Goal: Check status: Check status

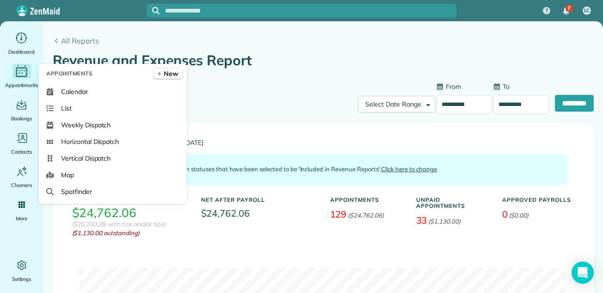
click at [20, 75] on icon "Main" at bounding box center [21, 71] width 14 height 14
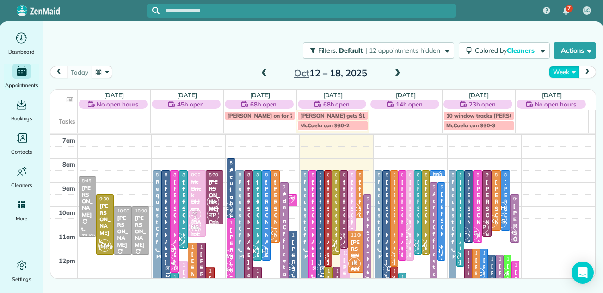
click at [563, 70] on button "Week" at bounding box center [564, 72] width 30 height 12
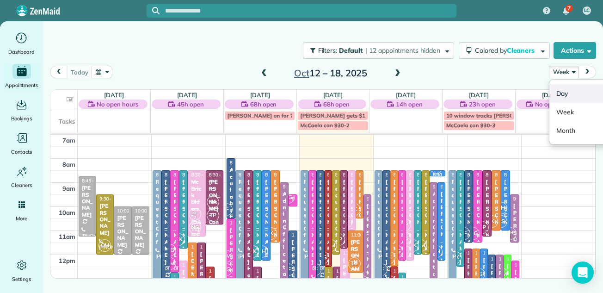
click at [558, 93] on link "Day" at bounding box center [586, 93] width 73 height 19
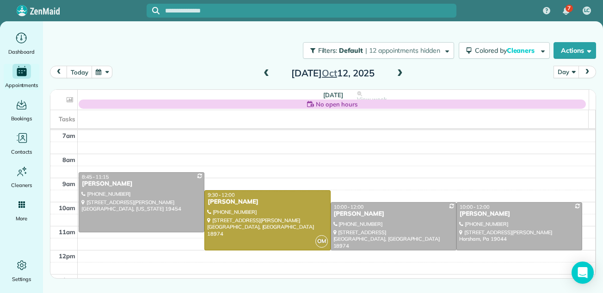
click at [397, 72] on span at bounding box center [400, 73] width 10 height 8
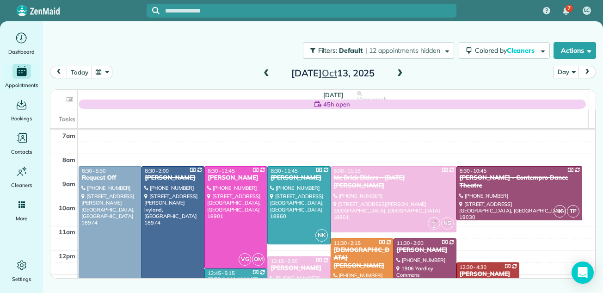
click at [397, 72] on span at bounding box center [400, 73] width 10 height 8
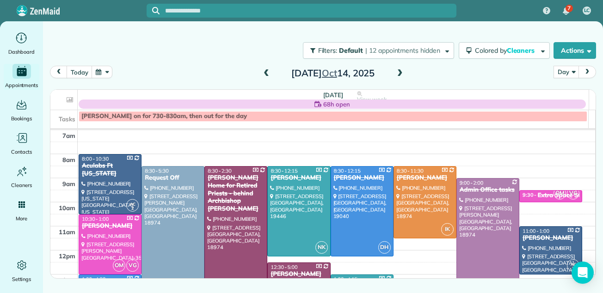
click at [397, 72] on span at bounding box center [400, 73] width 10 height 8
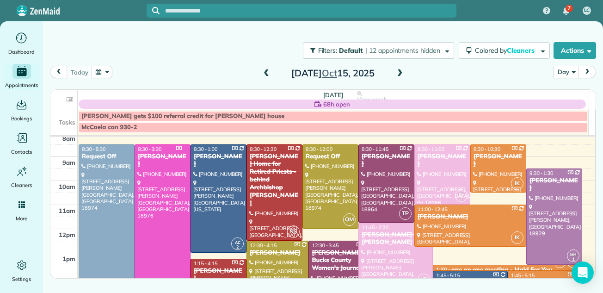
scroll to position [31, 0]
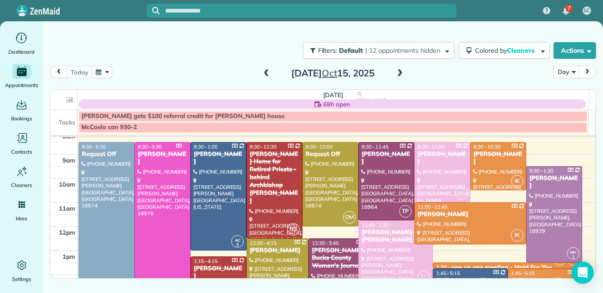
click at [170, 202] on div at bounding box center [162, 225] width 55 height 167
click at [163, 173] on div at bounding box center [162, 225] width 55 height 167
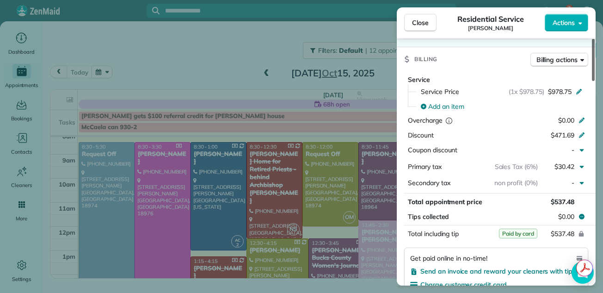
scroll to position [432, 0]
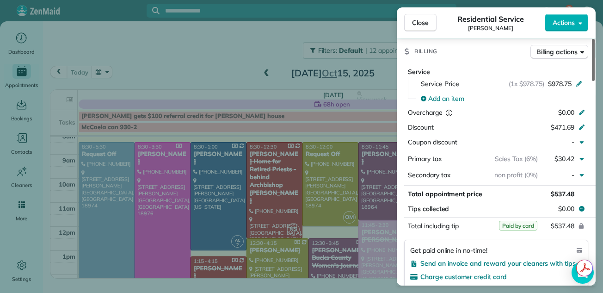
drag, startPoint x: 593, startPoint y: 62, endPoint x: 595, endPoint y: 135, distance: 73.1
click at [595, 81] on div at bounding box center [593, 60] width 3 height 42
click at [422, 23] on span "Close" at bounding box center [420, 22] width 17 height 9
